Goal: Find specific fact: Find specific fact

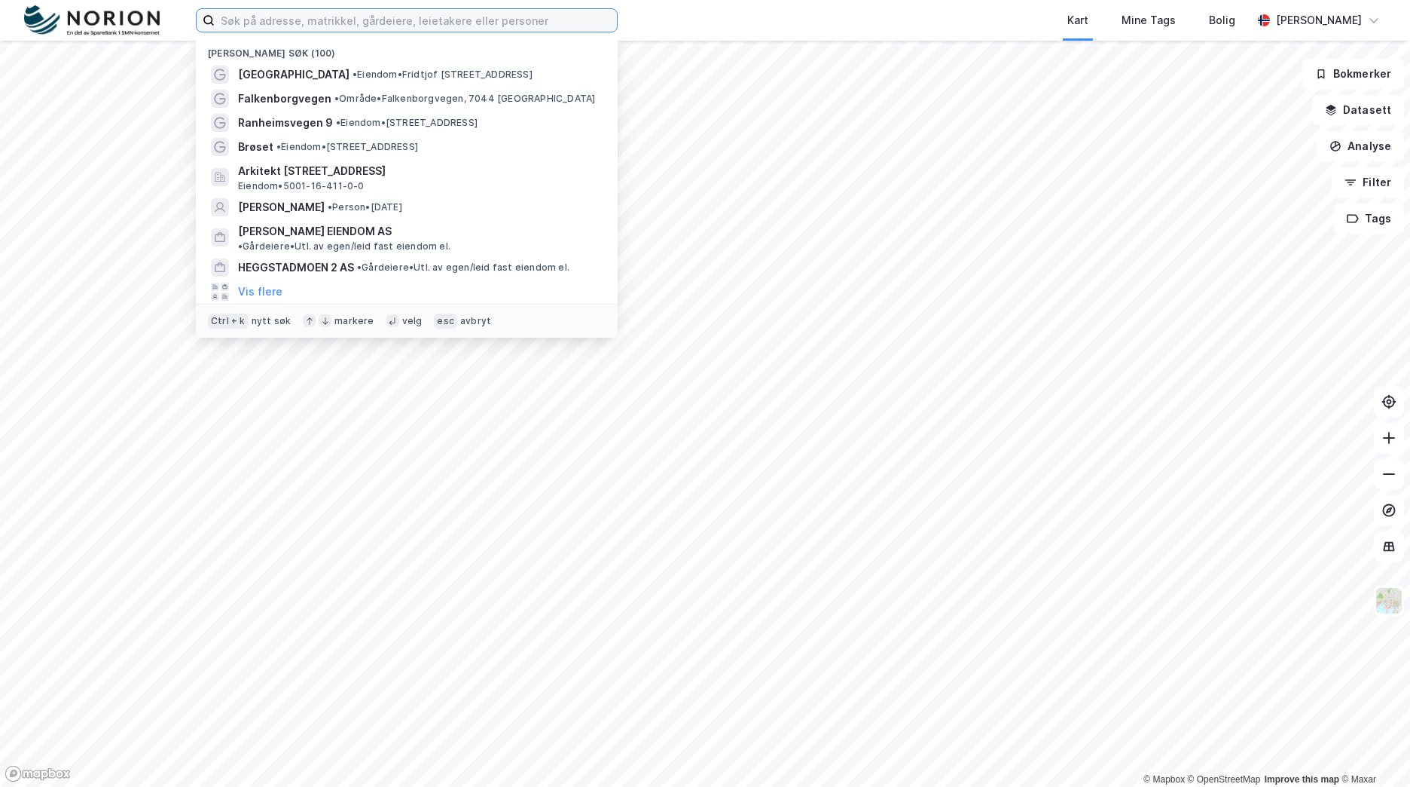
click at [393, 14] on input at bounding box center [416, 20] width 402 height 23
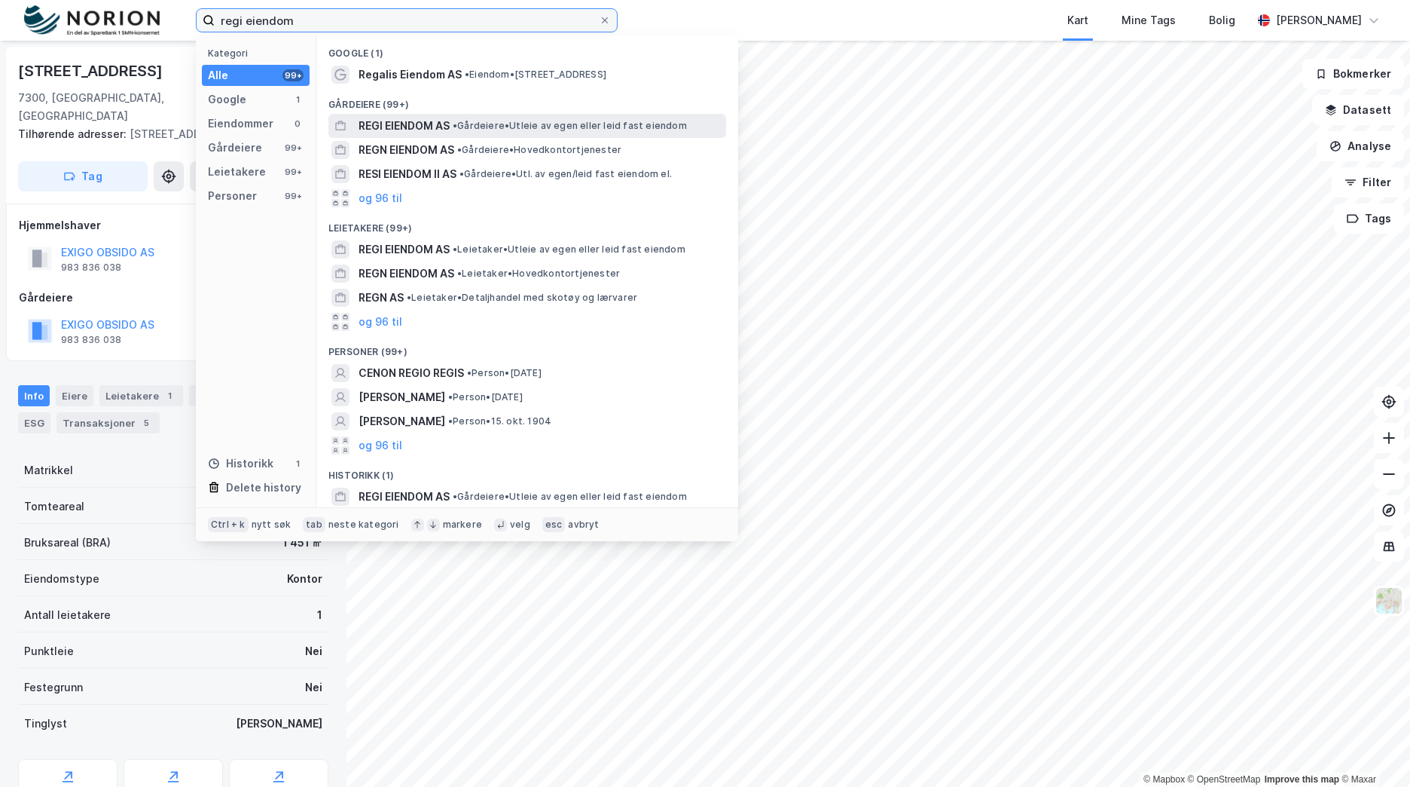
type input "regi eiendom"
click at [457, 127] on span "•" at bounding box center [455, 125] width 5 height 11
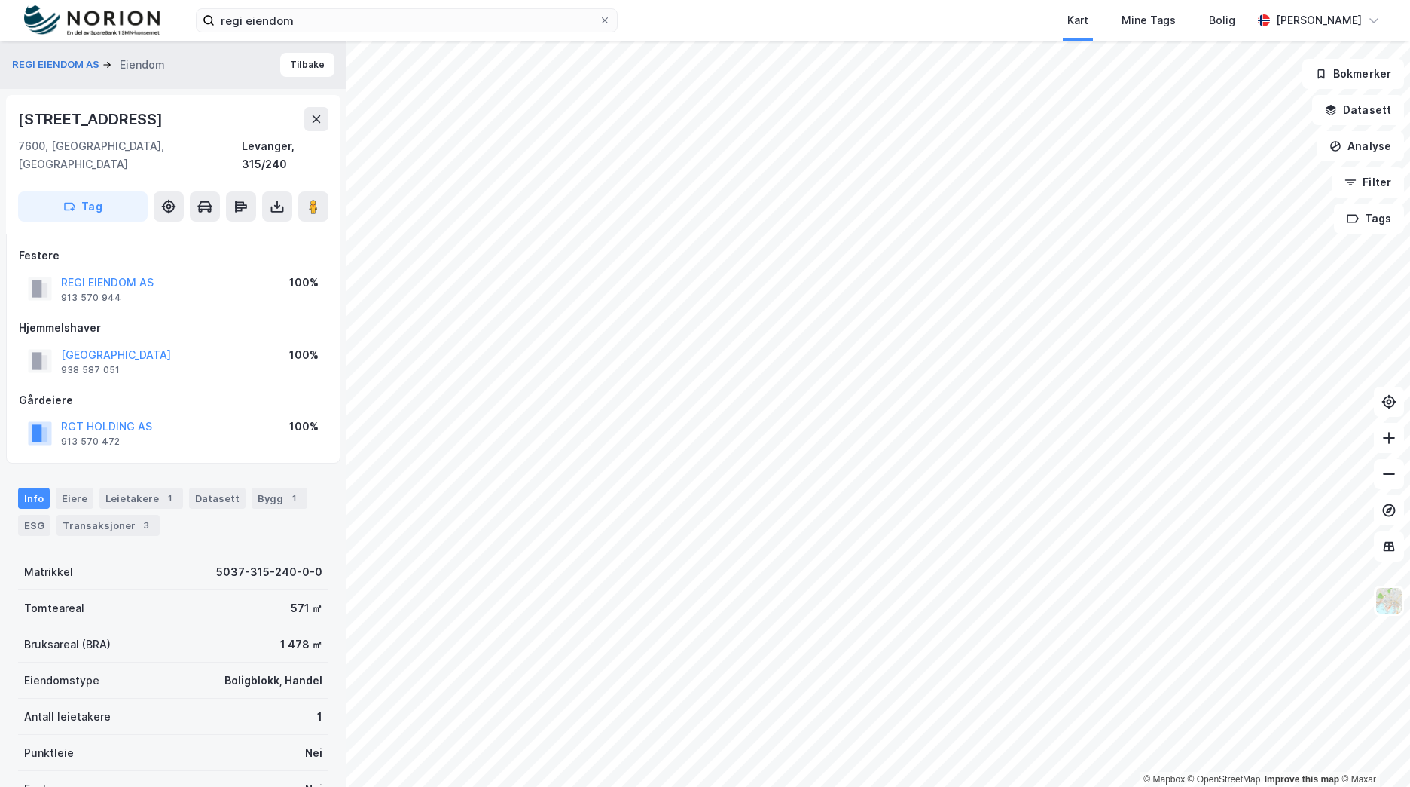
click at [81, 123] on div "[STREET_ADDRESS]" at bounding box center [92, 119] width 148 height 24
click at [81, 122] on div "[STREET_ADDRESS]" at bounding box center [92, 119] width 148 height 24
copy div "[STREET_ADDRESS]"
